Goal: Task Accomplishment & Management: Manage account settings

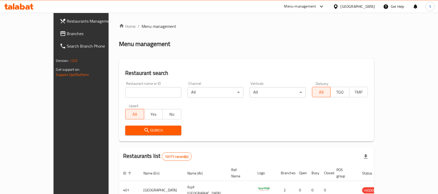
click at [173, 101] on div "Restaurant name or ID Restaurant name or ID Channel All ​ Verticals All ​ Deliv…" at bounding box center [246, 109] width 249 height 60
click at [67, 33] on span "Branches" at bounding box center [95, 33] width 56 height 6
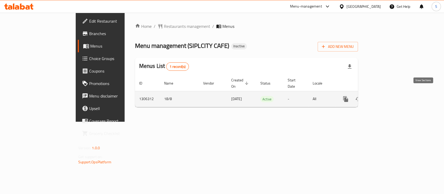
click at [386, 96] on icon "enhanced table" at bounding box center [383, 99] width 6 height 6
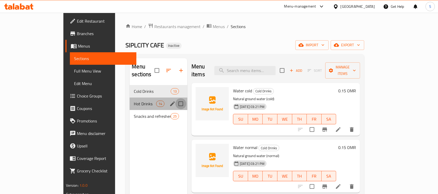
click at [176, 98] on input "Menu sections" at bounding box center [181, 103] width 11 height 11
checkbox input "true"
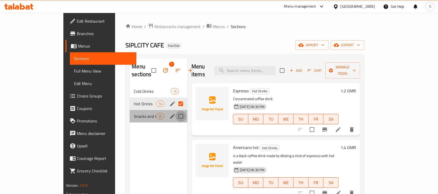
click at [176, 111] on input "Menu sections" at bounding box center [181, 116] width 11 height 11
checkbox input "true"
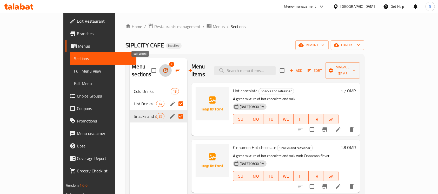
click at [163, 67] on icon "button" at bounding box center [166, 70] width 6 height 6
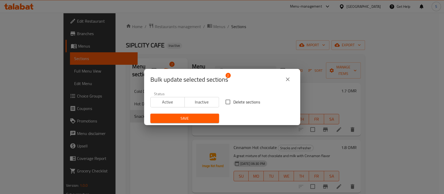
click at [239, 102] on span "Delete sections" at bounding box center [246, 102] width 27 height 6
click at [233, 102] on input "Delete sections" at bounding box center [227, 101] width 11 height 11
checkbox input "true"
click at [207, 116] on span "Save" at bounding box center [184, 118] width 60 height 7
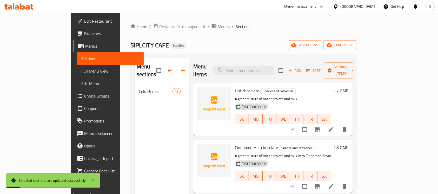
click at [218, 20] on div "Home / Restaurants management / Menus / Sections SIPLCITY CAFE Inactive import …" at bounding box center [244, 140] width 248 height 254
click at [81, 70] on span "Full Menu View" at bounding box center [110, 71] width 59 height 6
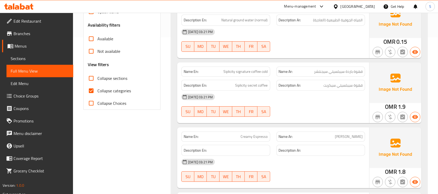
scroll to position [158, 0]
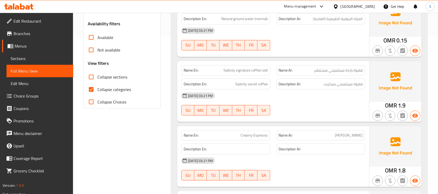
click at [251, 68] on span "Siplicity signature coffee cold" at bounding box center [246, 70] width 44 height 5
copy span "Siplicity signature coffee cold"
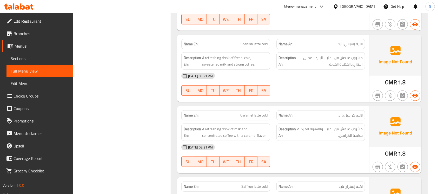
scroll to position [457, 0]
click at [347, 73] on div "[DATE] 03:21 PM" at bounding box center [273, 75] width 190 height 12
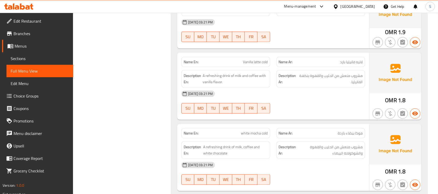
scroll to position [806, 0]
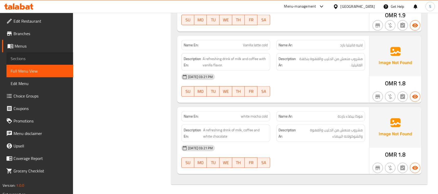
click at [24, 56] on span "Sections" at bounding box center [40, 58] width 59 height 6
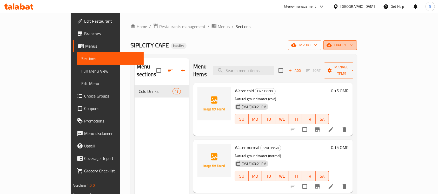
click at [353, 44] on span "export" at bounding box center [340, 45] width 25 height 7
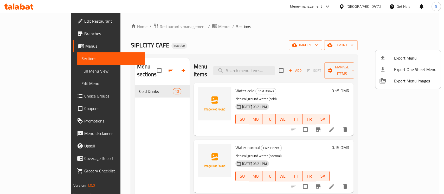
click at [323, 28] on div at bounding box center [222, 97] width 444 height 194
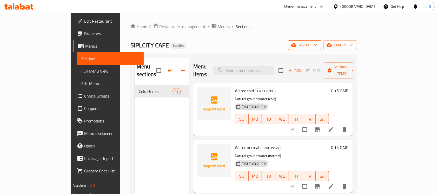
click at [317, 45] on span "import" at bounding box center [305, 45] width 25 height 7
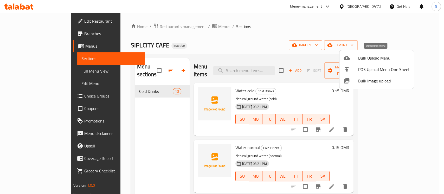
click at [352, 59] on div at bounding box center [350, 58] width 15 height 6
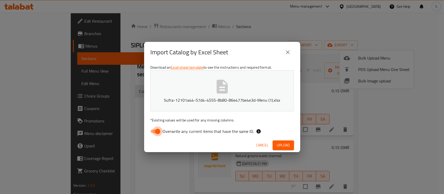
click at [158, 131] on input "Overwrite any current items that have the same ID." at bounding box center [158, 131] width 30 height 10
checkbox input "false"
click at [280, 144] on span "Upload" at bounding box center [283, 145] width 13 height 7
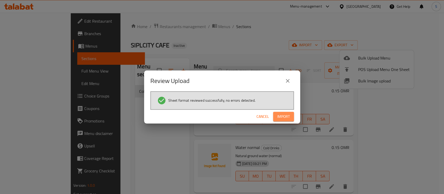
click at [282, 115] on span "Import" at bounding box center [283, 116] width 12 height 7
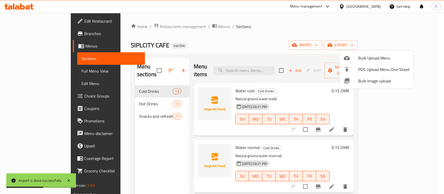
click at [245, 47] on div at bounding box center [222, 97] width 444 height 194
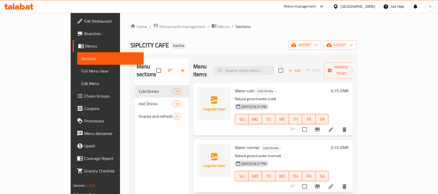
click at [286, 35] on div "Home / Restaurants management / Menus / Sections SIPLCITY CAFE Inactive import …" at bounding box center [244, 139] width 227 height 233
click at [353, 48] on span "export" at bounding box center [340, 45] width 25 height 7
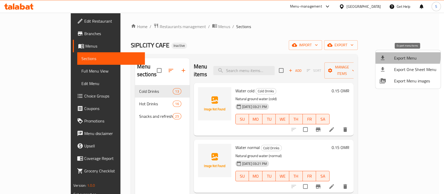
click at [402, 56] on span "Export Menu" at bounding box center [415, 58] width 42 height 6
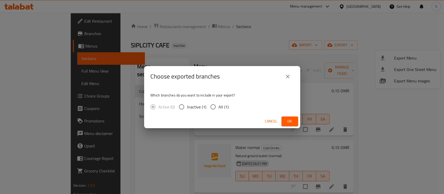
click at [220, 109] on span "All (1)" at bounding box center [223, 107] width 10 height 6
click at [218, 109] on input "All (1)" at bounding box center [212, 106] width 11 height 11
radio input "true"
click at [290, 123] on span "Ok" at bounding box center [289, 121] width 8 height 7
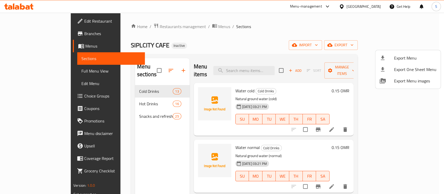
click at [38, 34] on div at bounding box center [222, 97] width 444 height 194
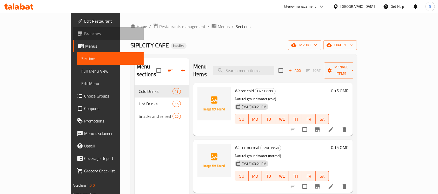
click at [84, 34] on span "Branches" at bounding box center [112, 33] width 56 height 6
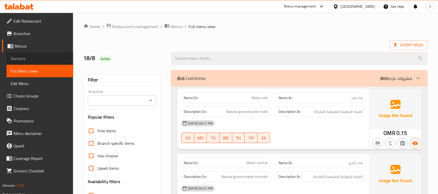
click at [39, 56] on span "Sections" at bounding box center [40, 58] width 59 height 6
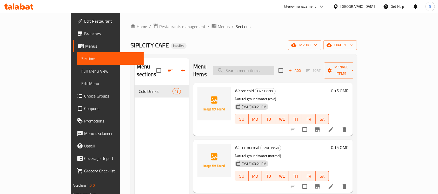
paste input "Siplicity signature coffee cold"
click at [275, 68] on input "Siplicity signature coffee cold" at bounding box center [243, 70] width 61 height 9
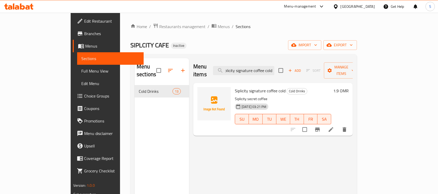
type input "Siplicity signature coffee cold"
click at [339, 125] on li at bounding box center [331, 129] width 15 height 9
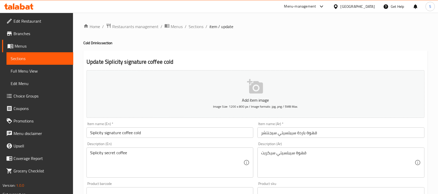
click at [173, 153] on textarea "Siplicity secret coffee" at bounding box center [166, 162] width 153 height 25
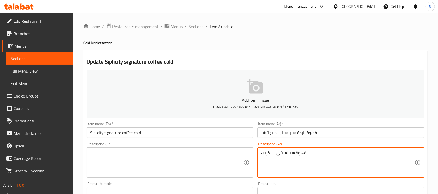
click at [295, 156] on textarea "قهوة سيبلسيتي سيكريت" at bounding box center [337, 162] width 153 height 25
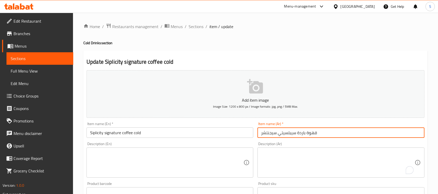
click at [354, 133] on div "Home / Restaurants management / Menus / Sections / item / update Cold Drinks se…" at bounding box center [255, 190] width 345 height 334
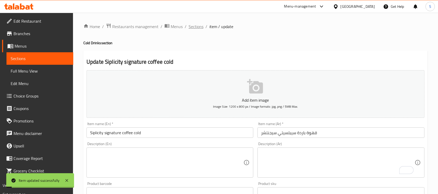
click at [196, 25] on span "Sections" at bounding box center [196, 26] width 15 height 6
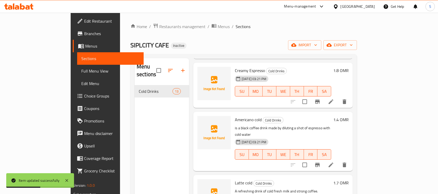
scroll to position [183, 0]
click at [334, 98] on icon at bounding box center [331, 101] width 6 height 6
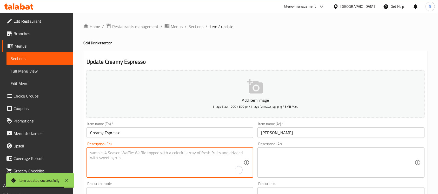
click at [150, 161] on textarea "To enrich screen reader interactions, please activate Accessibility in Grammarl…" at bounding box center [166, 162] width 153 height 25
paste textarea "Creamy coffee drink"
type textarea "Creamy coffee drink"
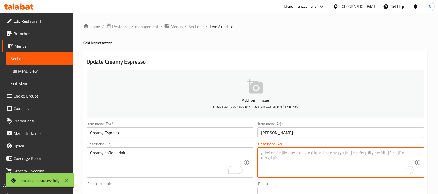
click at [300, 157] on textarea "To enrich screen reader interactions, please activate Accessibility in Grammarl…" at bounding box center [337, 162] width 153 height 25
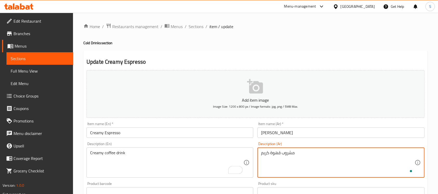
type textarea "مشروب قهوة كريمي"
click at [287, 156] on textarea "مشروب قهوة كريمي" at bounding box center [337, 162] width 153 height 25
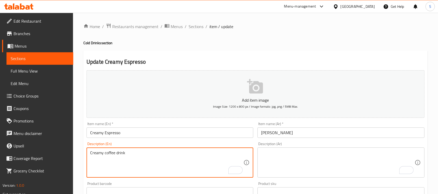
click at [156, 155] on textarea "Creamy coffee drink" at bounding box center [166, 162] width 153 height 25
click at [193, 26] on span "Sections" at bounding box center [196, 26] width 15 height 6
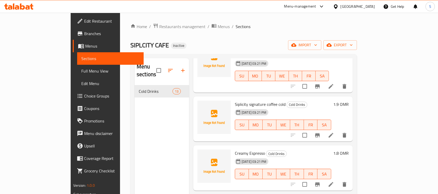
scroll to position [100, 0]
